Goal: Task Accomplishment & Management: Use online tool/utility

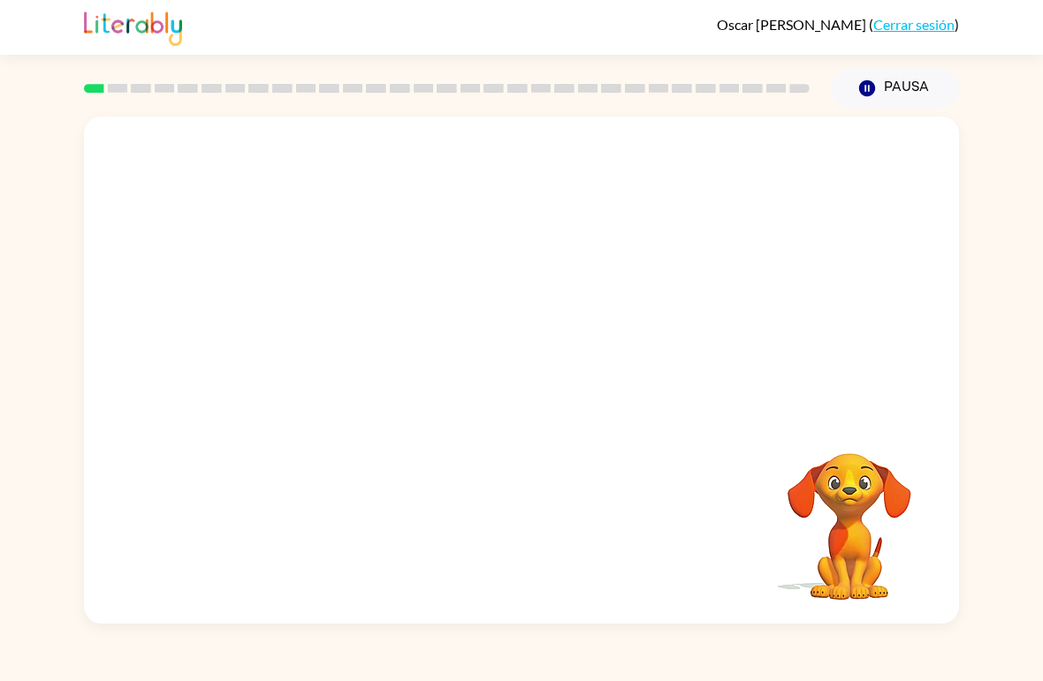
click at [895, 87] on button "Pausa Pausa" at bounding box center [895, 88] width 128 height 41
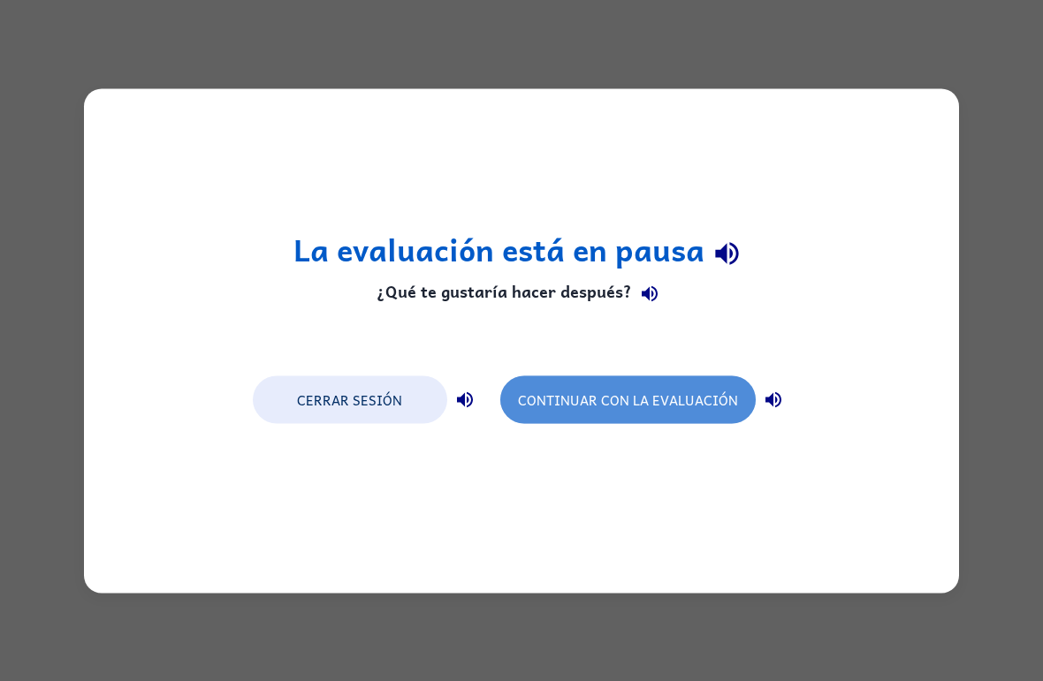
click at [701, 405] on button "Continuar con la evaluación" at bounding box center [627, 400] width 255 height 48
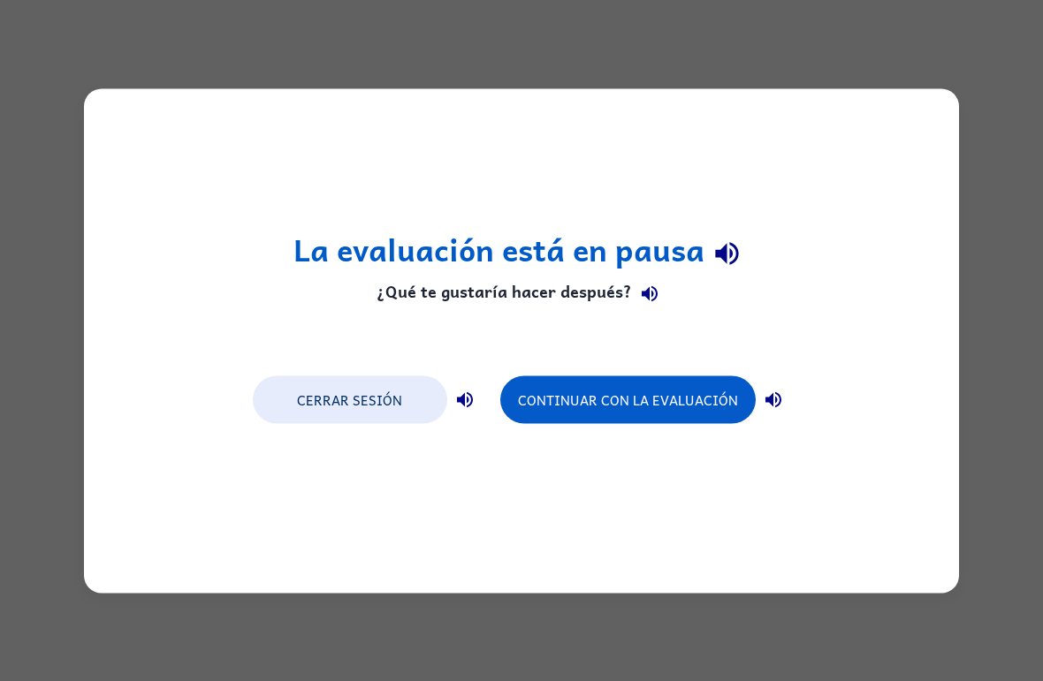
click at [660, 403] on button "Continuar con la evaluación" at bounding box center [627, 400] width 255 height 48
click at [717, 399] on button "Continuar con la evaluación" at bounding box center [627, 400] width 255 height 48
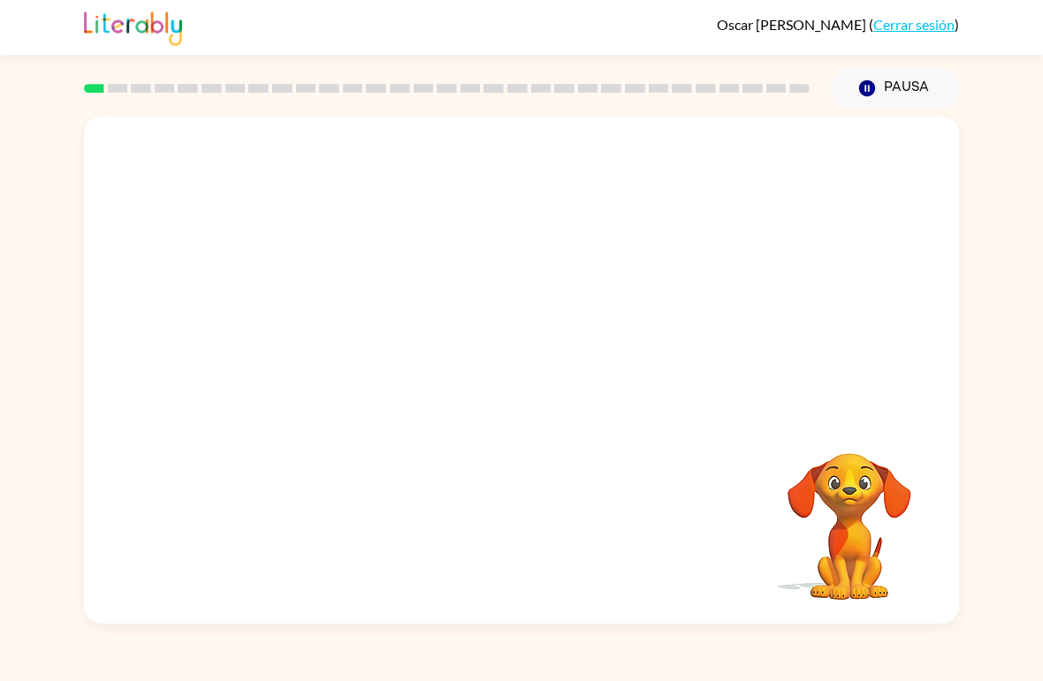
click at [919, 87] on button "Pausa Pausa" at bounding box center [895, 88] width 128 height 41
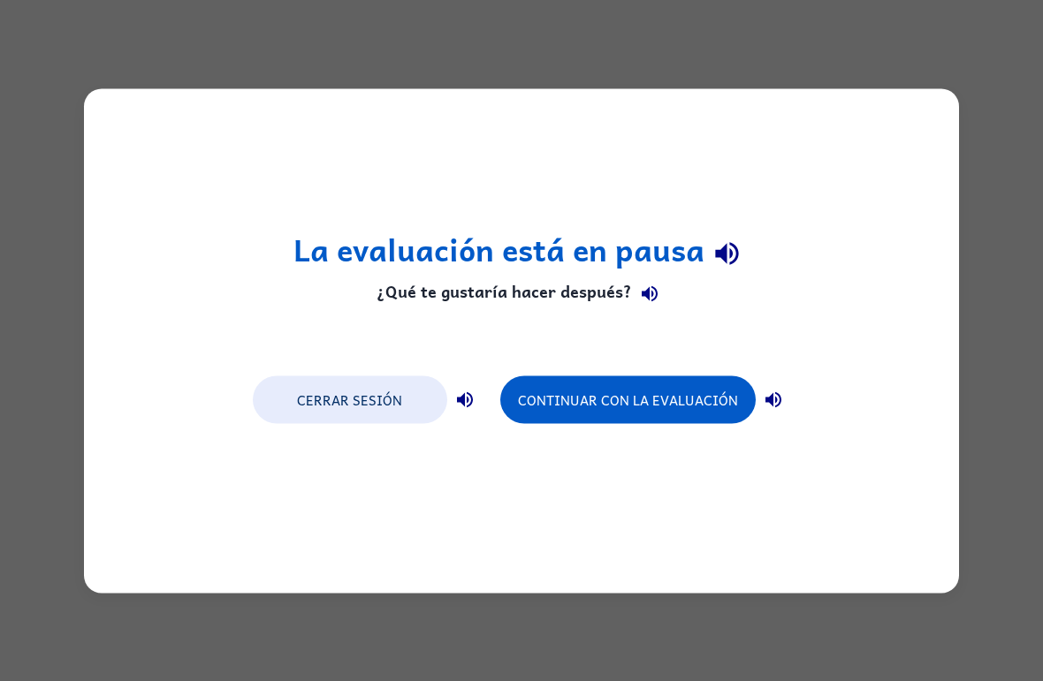
click at [711, 388] on button "Continuar con la evaluación" at bounding box center [627, 400] width 255 height 48
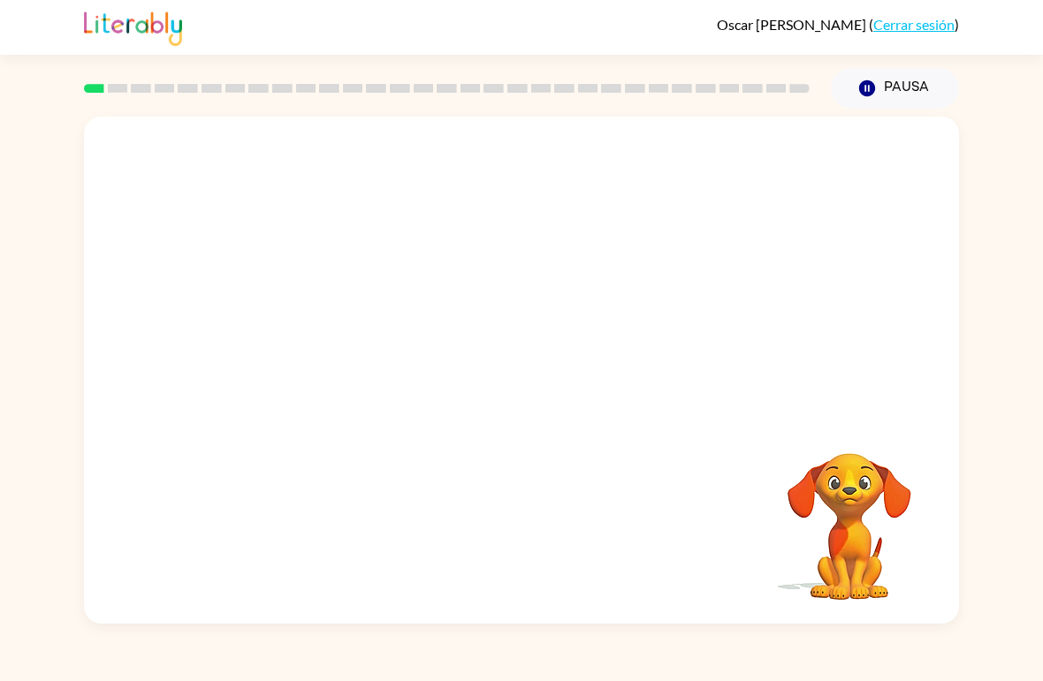
click at [346, 232] on video "Tu navegador debe admitir la reproducción de archivos .mp4 para usar Literably.…" at bounding box center [521, 267] width 875 height 300
click at [308, 339] on video "Tu navegador debe admitir la reproducción de archivos .mp4 para usar Literably.…" at bounding box center [521, 267] width 875 height 300
click at [531, 380] on icon "button" at bounding box center [521, 379] width 20 height 20
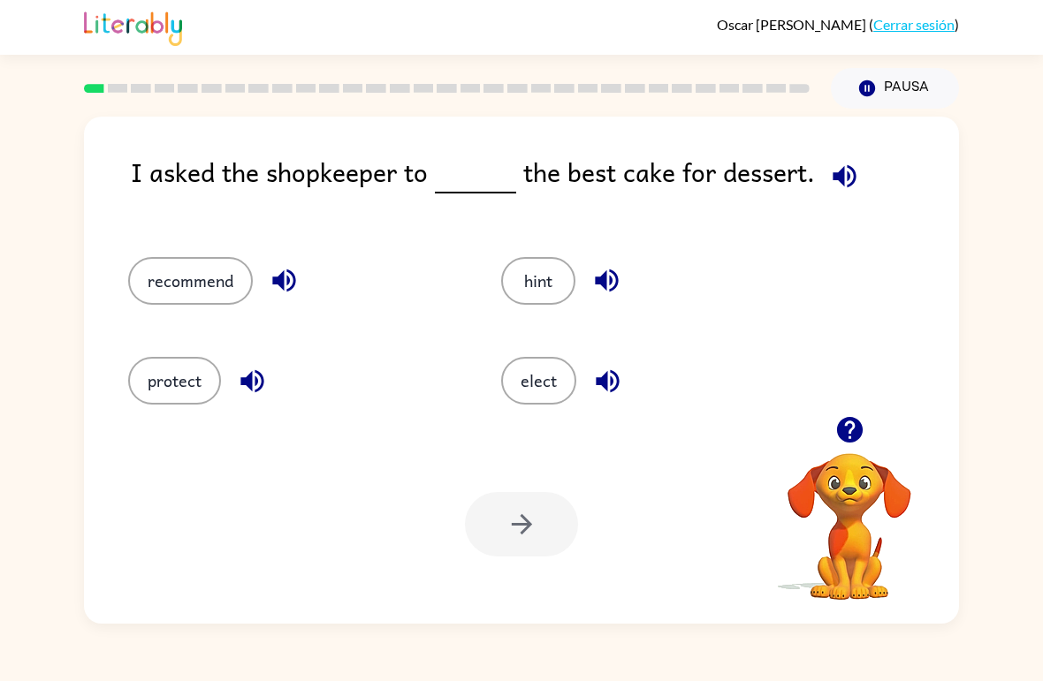
click at [160, 287] on button "recommend" at bounding box center [190, 281] width 125 height 48
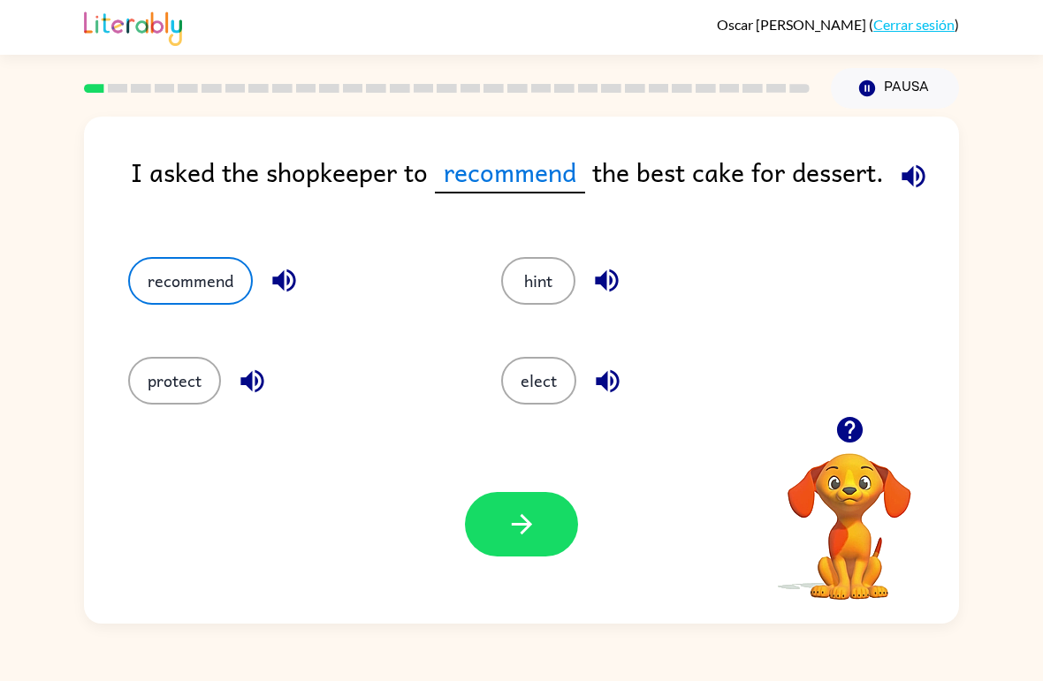
click at [545, 523] on button "button" at bounding box center [521, 524] width 113 height 65
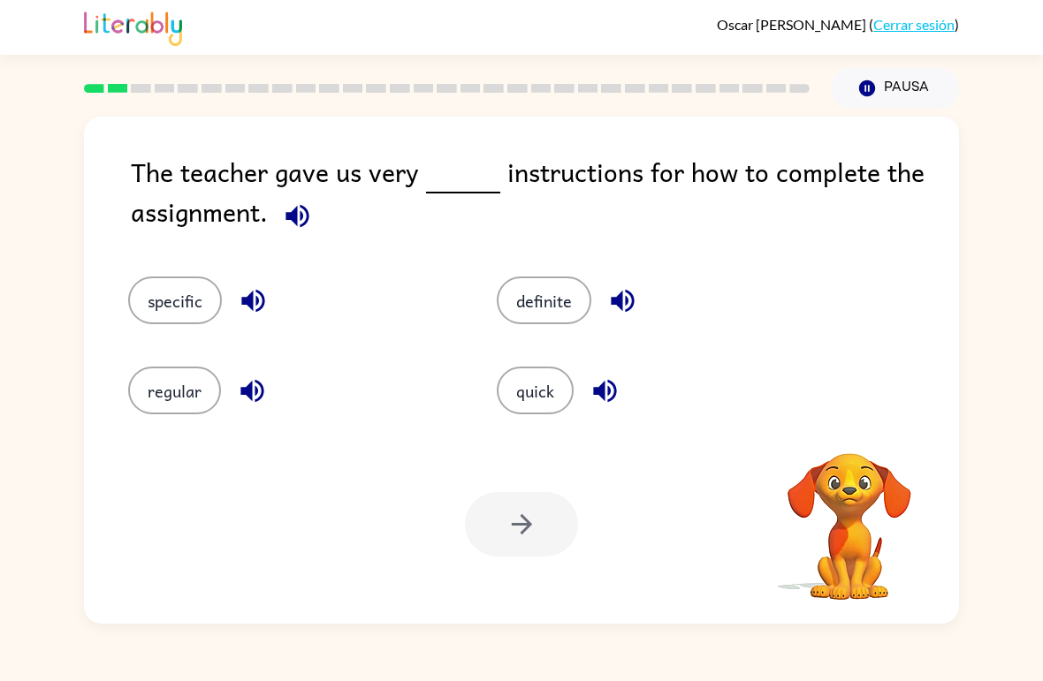
click at [164, 296] on button "specific" at bounding box center [175, 301] width 94 height 48
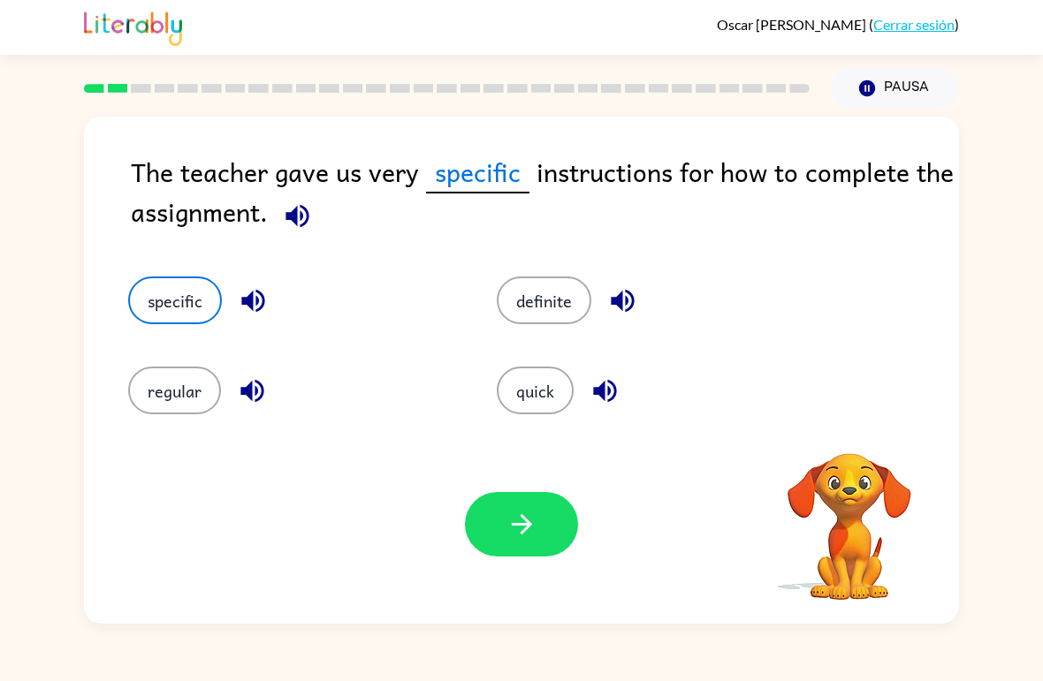
click at [536, 536] on icon "button" at bounding box center [521, 524] width 31 height 31
